Goal: Transaction & Acquisition: Purchase product/service

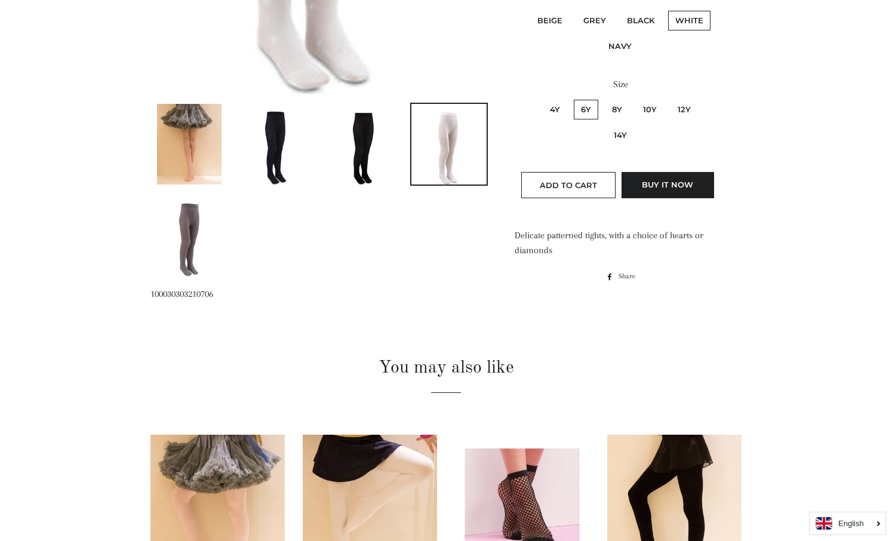
scroll to position [851, 0]
